Goal: Task Accomplishment & Management: Manage account settings

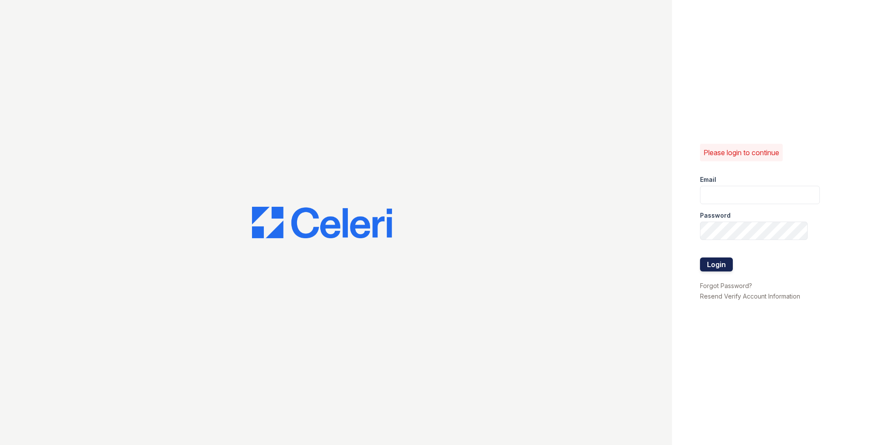
type input "[PERSON_NAME][EMAIL_ADDRESS][PERSON_NAME][PERSON_NAME][DOMAIN_NAME]"
click at [719, 258] on button "Login" at bounding box center [716, 265] width 33 height 14
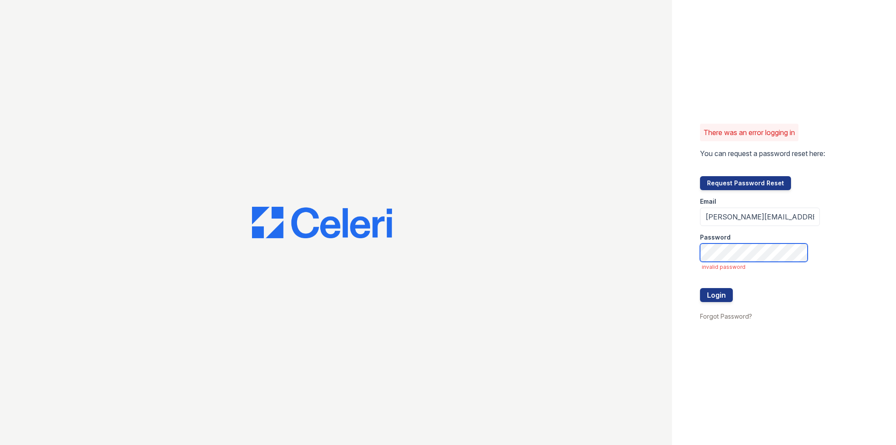
click at [696, 263] on div "There was an error logging in You can request a password reset here: Request Pa…" at bounding box center [784, 222] width 224 height 445
click at [669, 263] on div "There was an error logging in You can request a password reset here: Request Pa…" at bounding box center [448, 222] width 896 height 445
click at [700, 288] on button "Login" at bounding box center [716, 295] width 33 height 14
